Goal: Check status

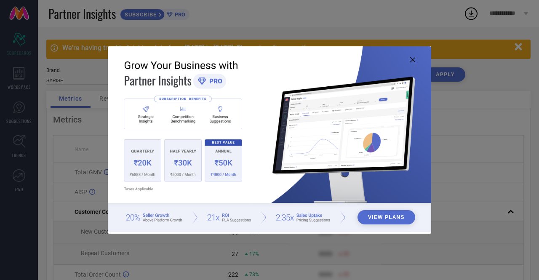
click at [414, 58] on icon at bounding box center [412, 59] width 5 height 5
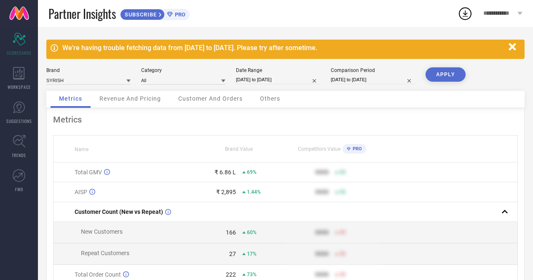
click at [209, 53] on div "We're having trouble fetching data from [DATE] to [DATE]. Please try after some…" at bounding box center [285, 49] width 478 height 19
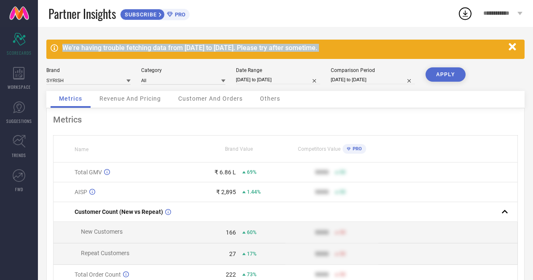
click at [209, 53] on div "We're having trouble fetching data from [DATE] to [DATE]. Please try after some…" at bounding box center [285, 49] width 478 height 19
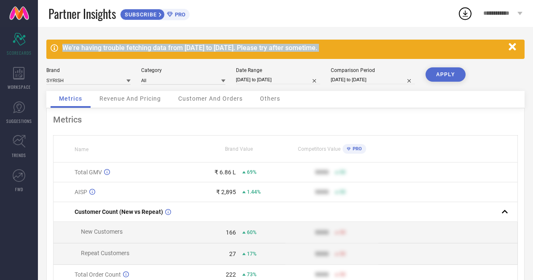
click at [209, 53] on div "We're having trouble fetching data from [DATE] to [DATE]. Please try after some…" at bounding box center [285, 49] width 478 height 19
select select "8"
select select "2025"
select select "9"
select select "2025"
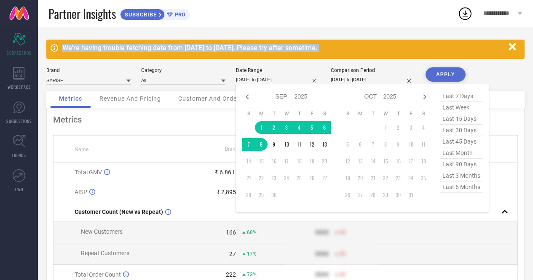
click at [279, 82] on input "[DATE] to [DATE]" at bounding box center [278, 79] width 84 height 9
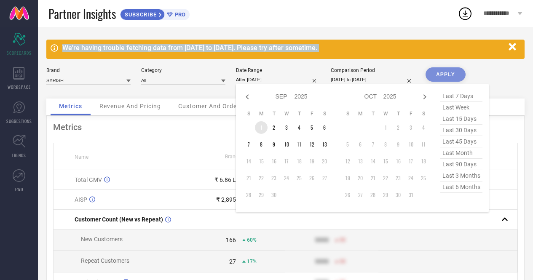
click at [262, 128] on td "1" at bounding box center [261, 127] width 13 height 13
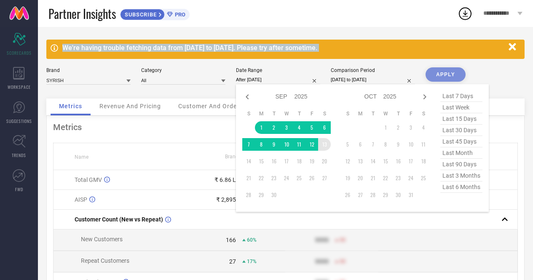
type input "[DATE] to [DATE]"
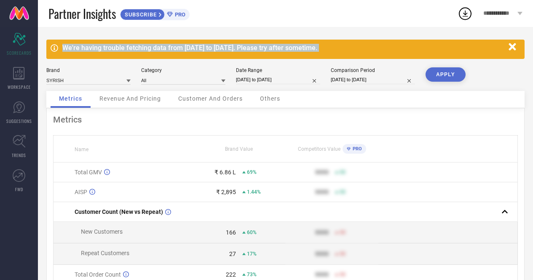
click at [441, 76] on button "APPLY" at bounding box center [445, 74] width 40 height 14
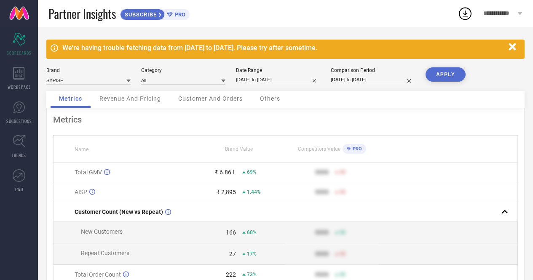
click at [187, 113] on div "Metrics Name Brand Value Competitors Value PRO Total GMV ₹ 6.86 L 69% 9999 50 A…" at bounding box center [285, 236] width 478 height 257
click at [137, 99] on span "Revenue And Pricing" at bounding box center [129, 98] width 61 height 7
